Goal: Task Accomplishment & Management: Complete application form

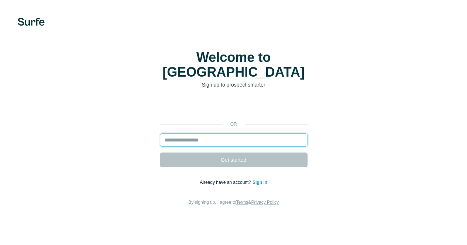
click at [160, 134] on input "email" at bounding box center [234, 140] width 148 height 13
type input "**********"
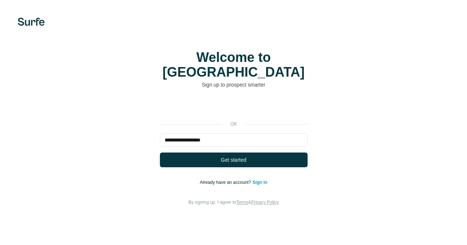
click at [252, 180] on link "Sign in" at bounding box center [259, 182] width 15 height 5
